Goal: Check status: Check status

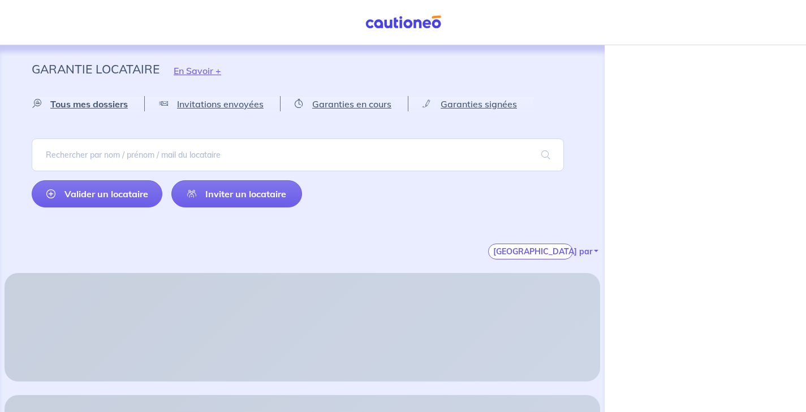
click at [108, 67] on p "Garantie Locataire" at bounding box center [96, 69] width 128 height 20
click at [389, 27] on img at bounding box center [403, 22] width 85 height 14
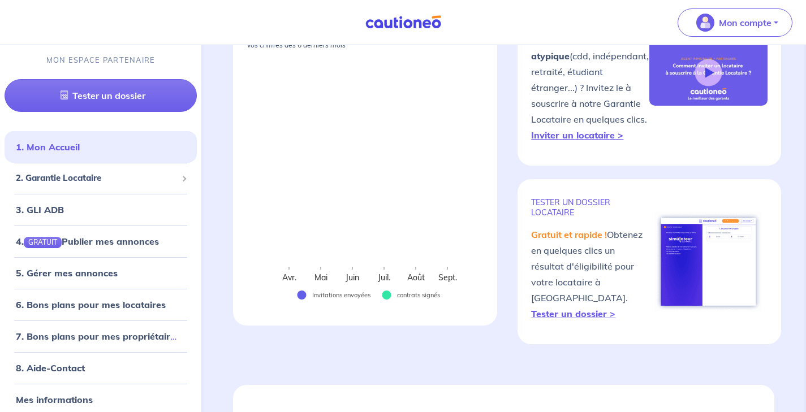
scroll to position [137, 0]
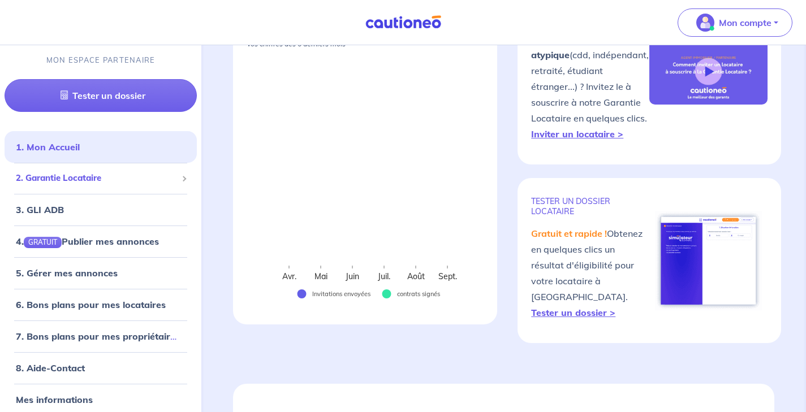
click at [87, 182] on span "2. Garantie Locataire" at bounding box center [96, 178] width 161 height 13
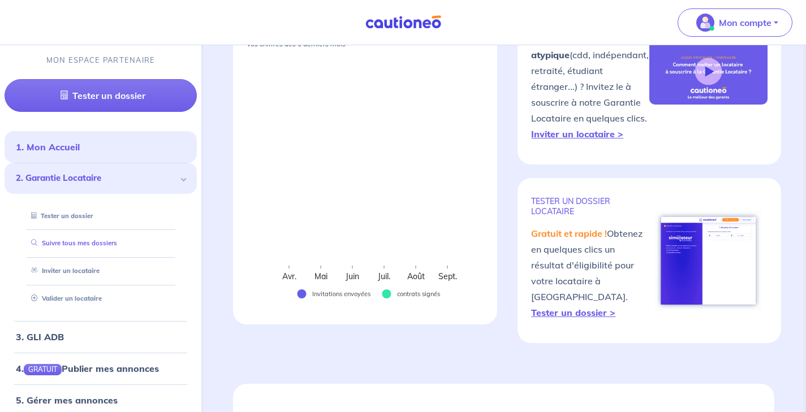
click at [75, 245] on link "Suivre tous mes dossiers" at bounding box center [72, 243] width 90 height 8
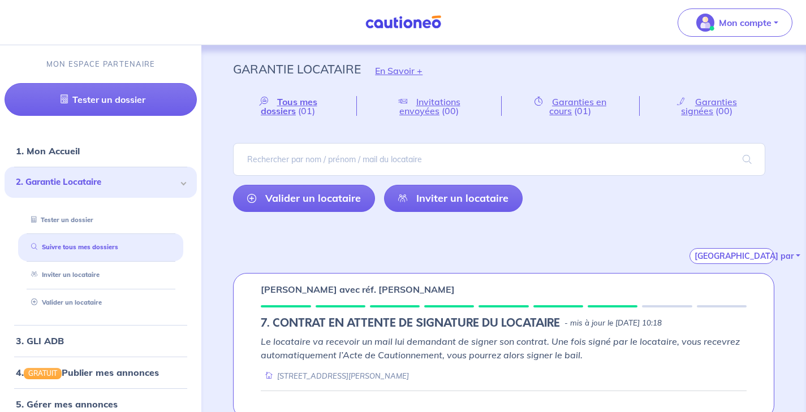
scroll to position [16, 0]
